Goal: Transaction & Acquisition: Purchase product/service

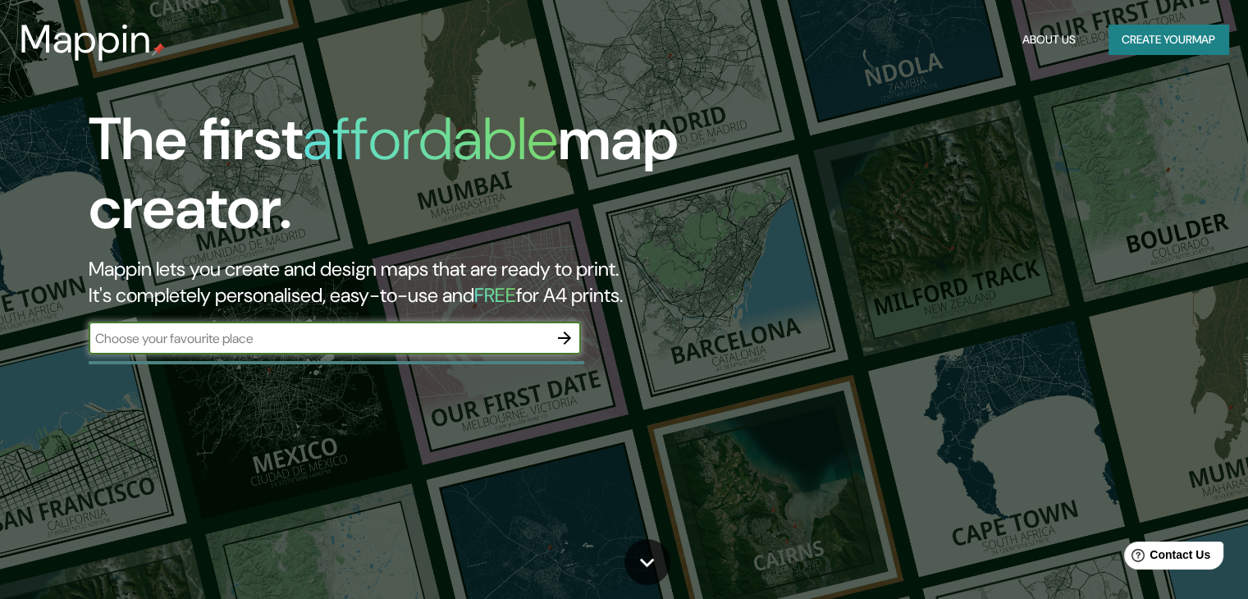
click at [404, 339] on input "text" at bounding box center [318, 338] width 459 height 19
type input "bogota"
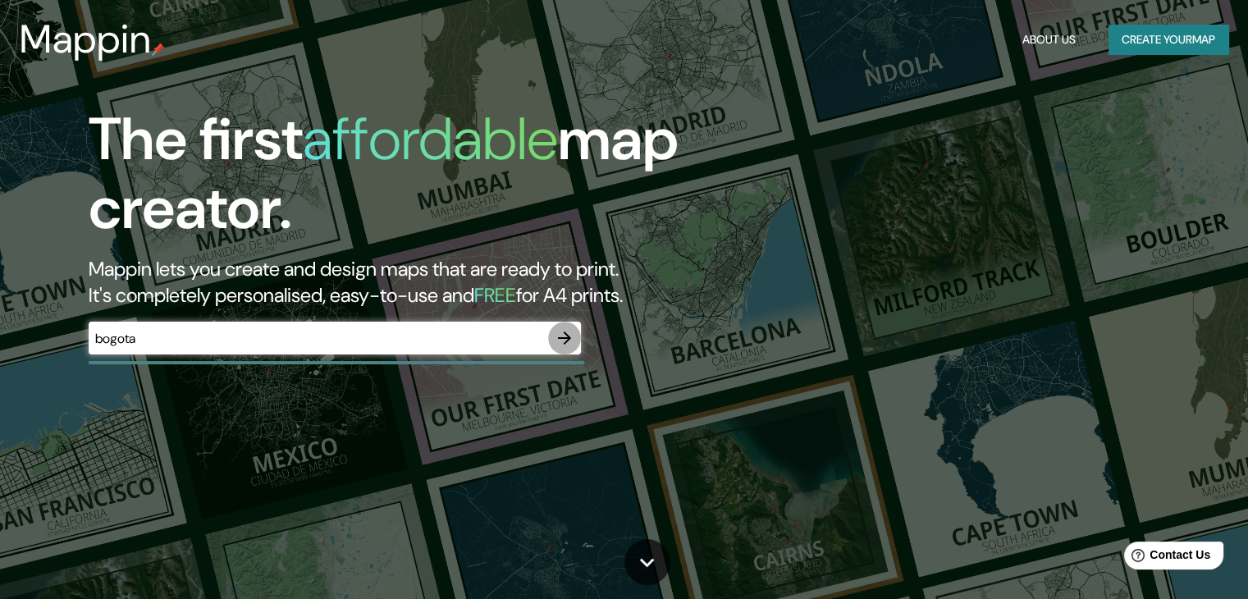
click at [556, 336] on icon "button" at bounding box center [565, 338] width 20 height 20
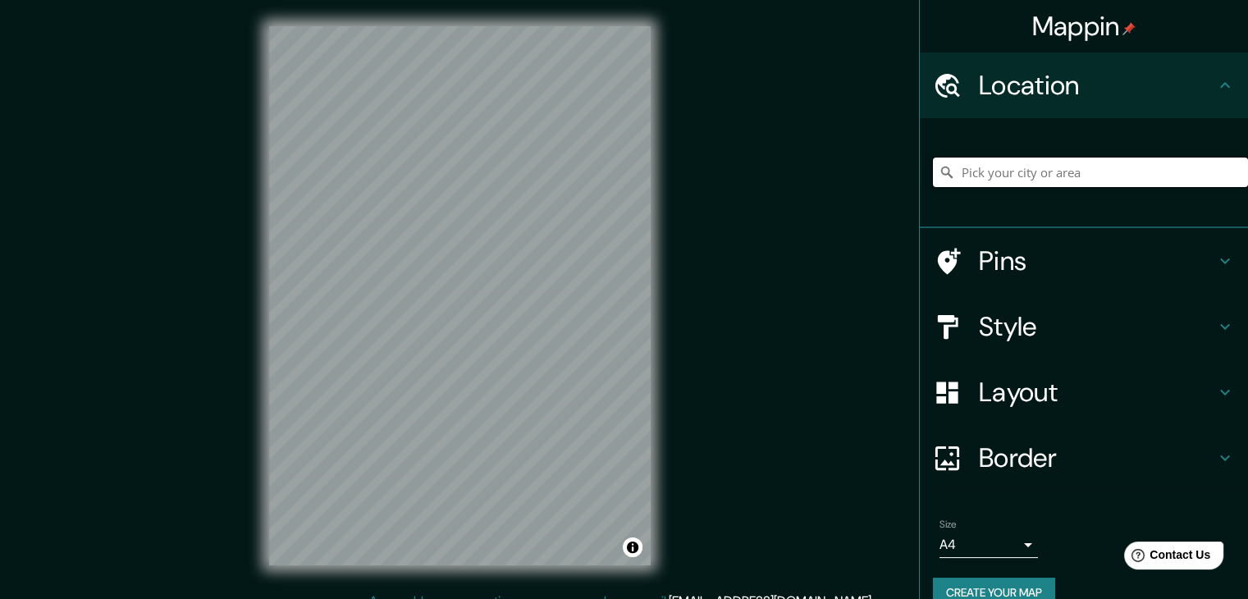
click at [965, 171] on input "Pick your city or area" at bounding box center [1090, 173] width 315 height 30
paste input "Cl. 10 #4-10, La Candelaria, Bogotá"
click at [1159, 171] on input "Cl. 10 #4-10, La Candelaria, Bogotá}" at bounding box center [1090, 173] width 315 height 30
click at [1008, 178] on input "Chile" at bounding box center [1090, 173] width 315 height 30
type input "Chile"
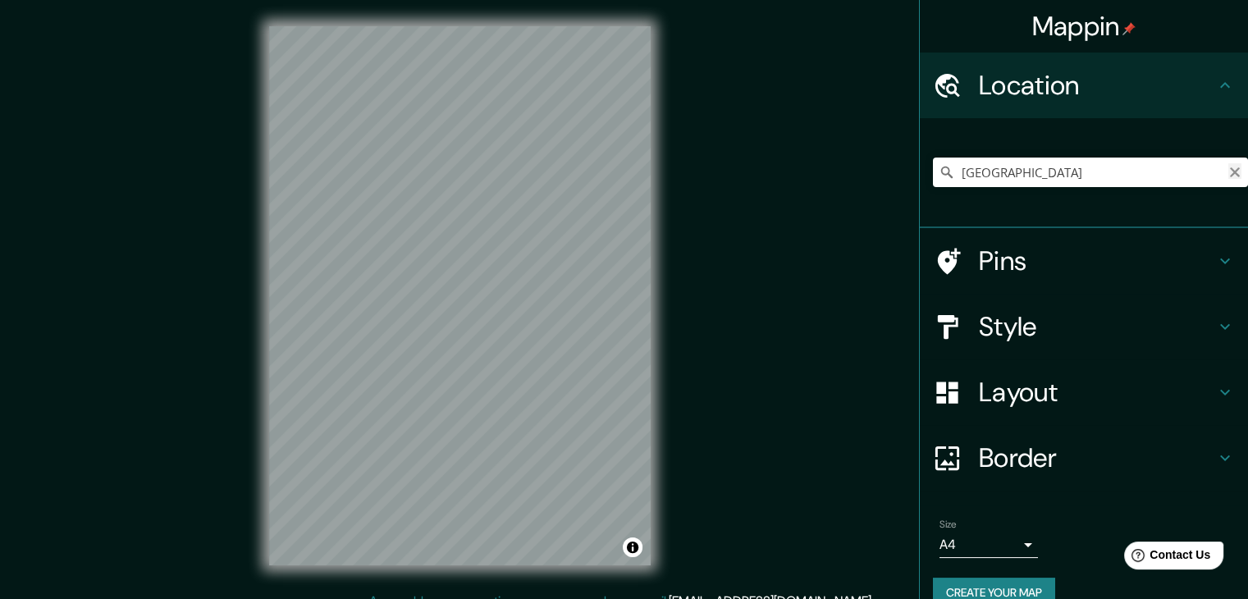
click at [1230, 169] on icon "Clear" at bounding box center [1235, 172] width 10 height 10
click at [977, 176] on input "Pick your city or area" at bounding box center [1090, 173] width 315 height 30
paste input "Cl. 10 #4-10, La Candelaria, Bogotá"
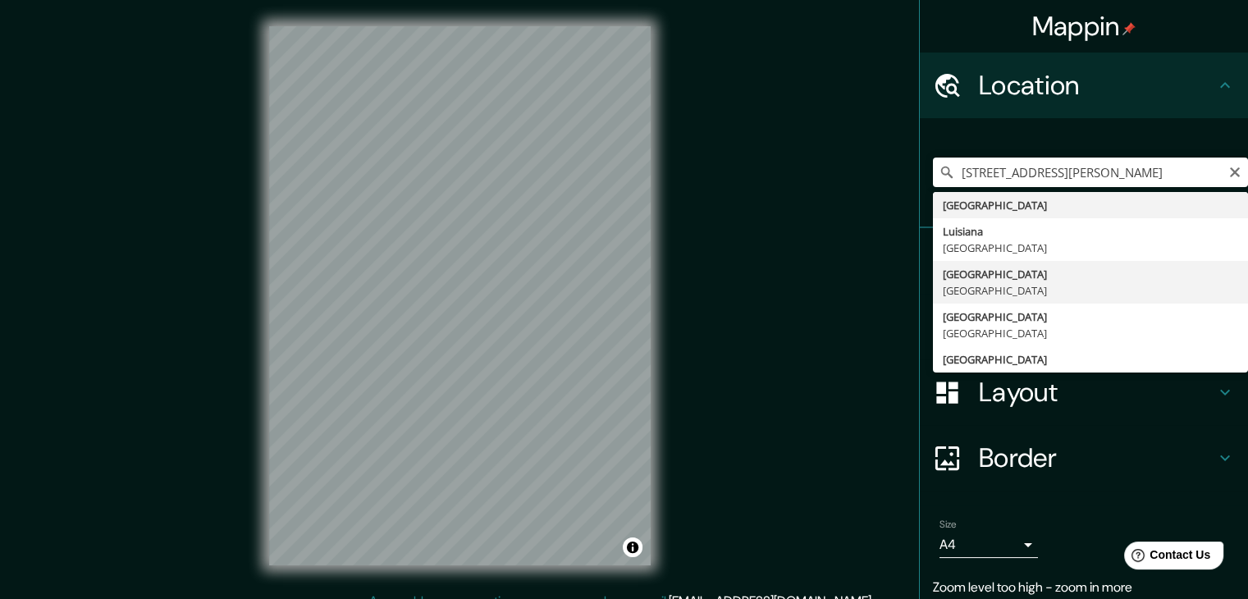
type input "Bogotá, Colombia"
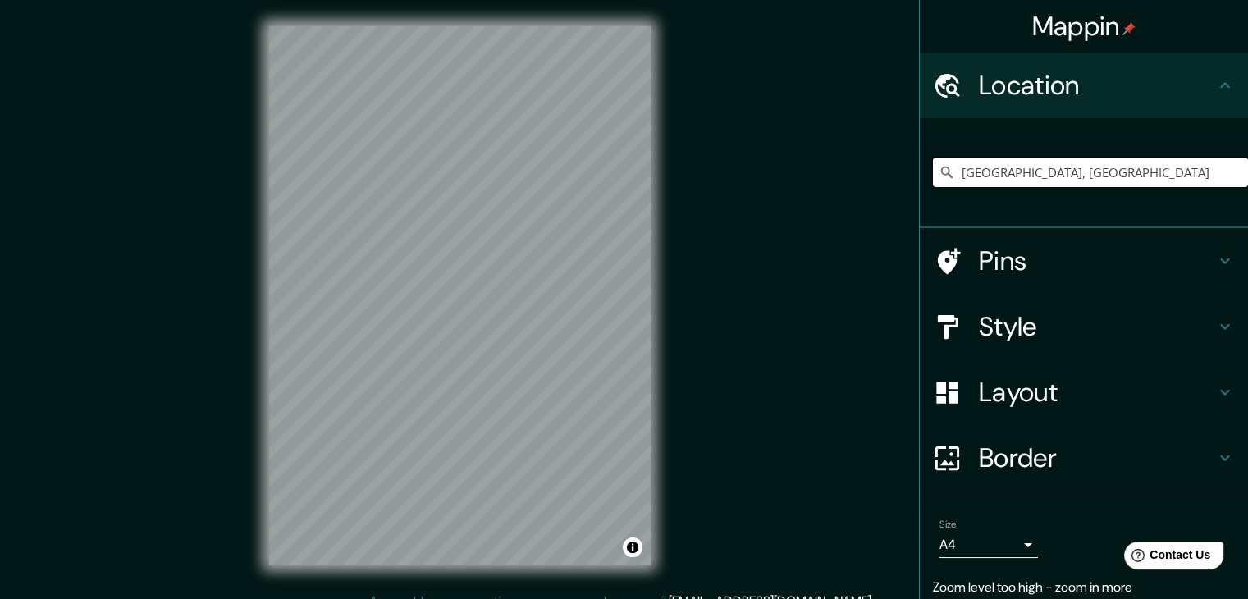
drag, startPoint x: 1074, startPoint y: 171, endPoint x: 889, endPoint y: 168, distance: 184.6
click at [889, 168] on div "Mappin Location Bogotá, Colombia Pins Style Layout Border Choose a border. Hint…" at bounding box center [624, 309] width 1248 height 618
paste input "Cl. 10 #4-10, La Candelaria, Bogotá"
type input "Chile"
click at [1224, 163] on icon at bounding box center [1235, 172] width 24 height 24
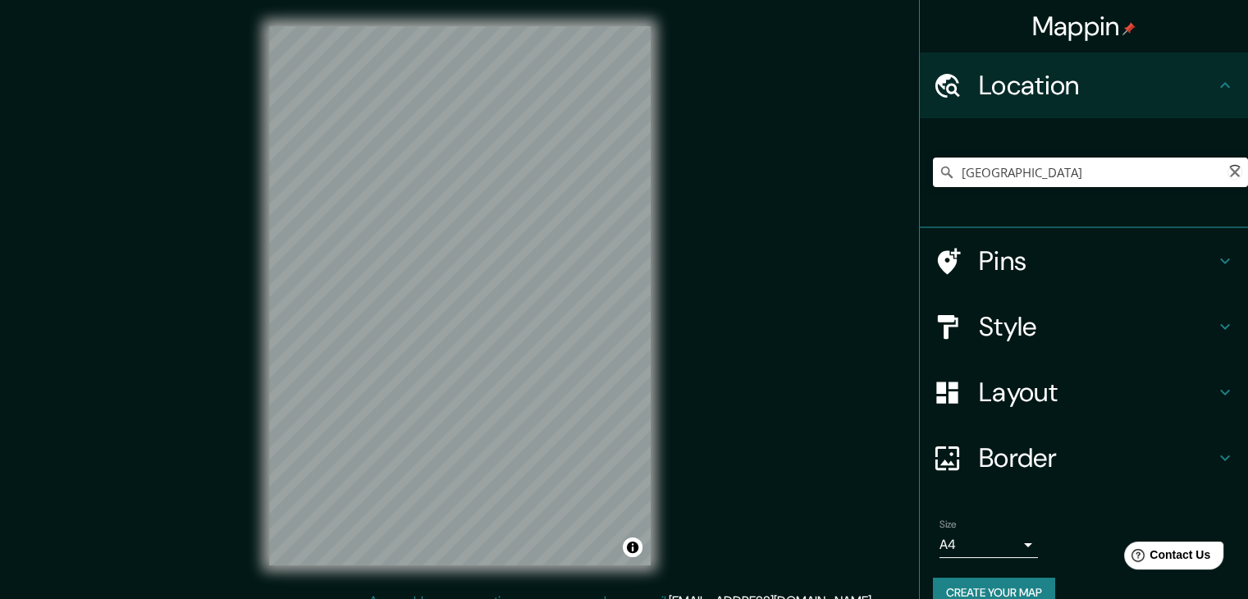
click at [1224, 169] on icon at bounding box center [1234, 172] width 21 height 21
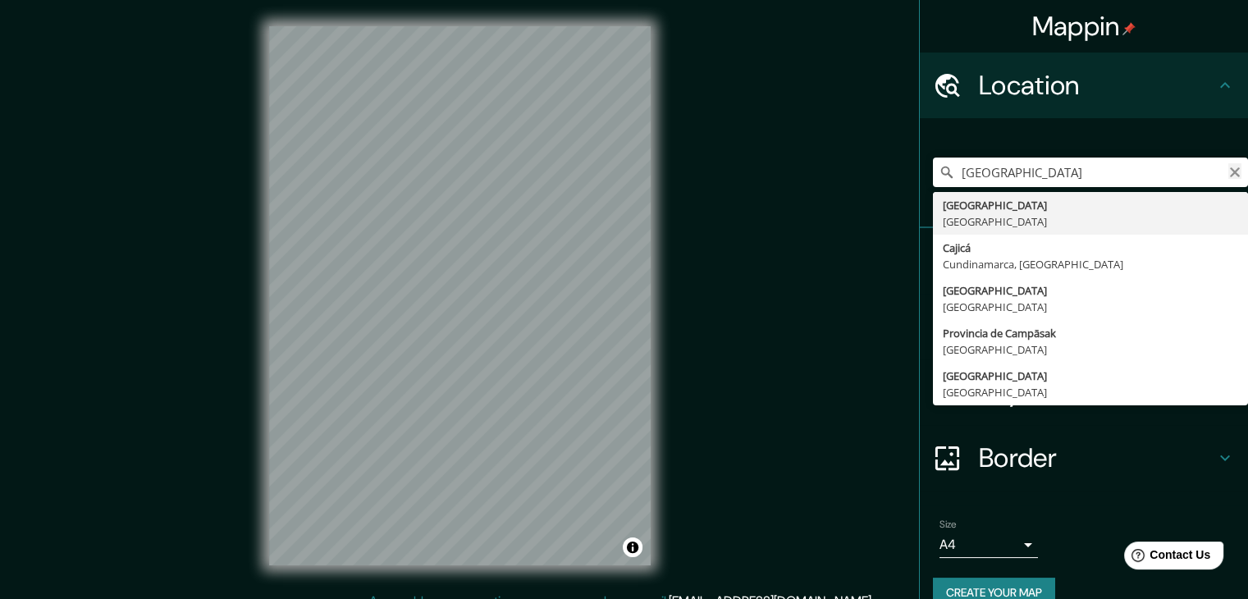
click at [1230, 168] on icon "Clear" at bounding box center [1235, 172] width 10 height 10
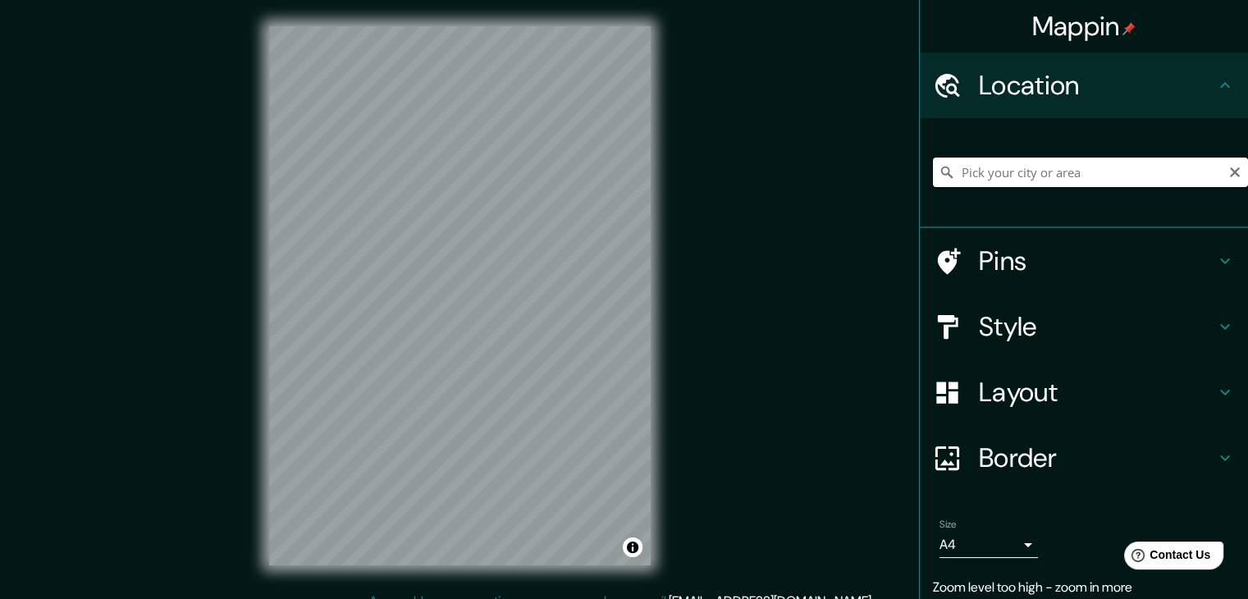
click at [1075, 174] on input "Pick your city or area" at bounding box center [1090, 173] width 315 height 30
click at [1230, 173] on icon "Clear" at bounding box center [1235, 172] width 10 height 10
click at [1048, 173] on input "Pick your city or area" at bounding box center [1090, 173] width 315 height 30
type input "bo"
